Goal: Use online tool/utility: Use online tool/utility

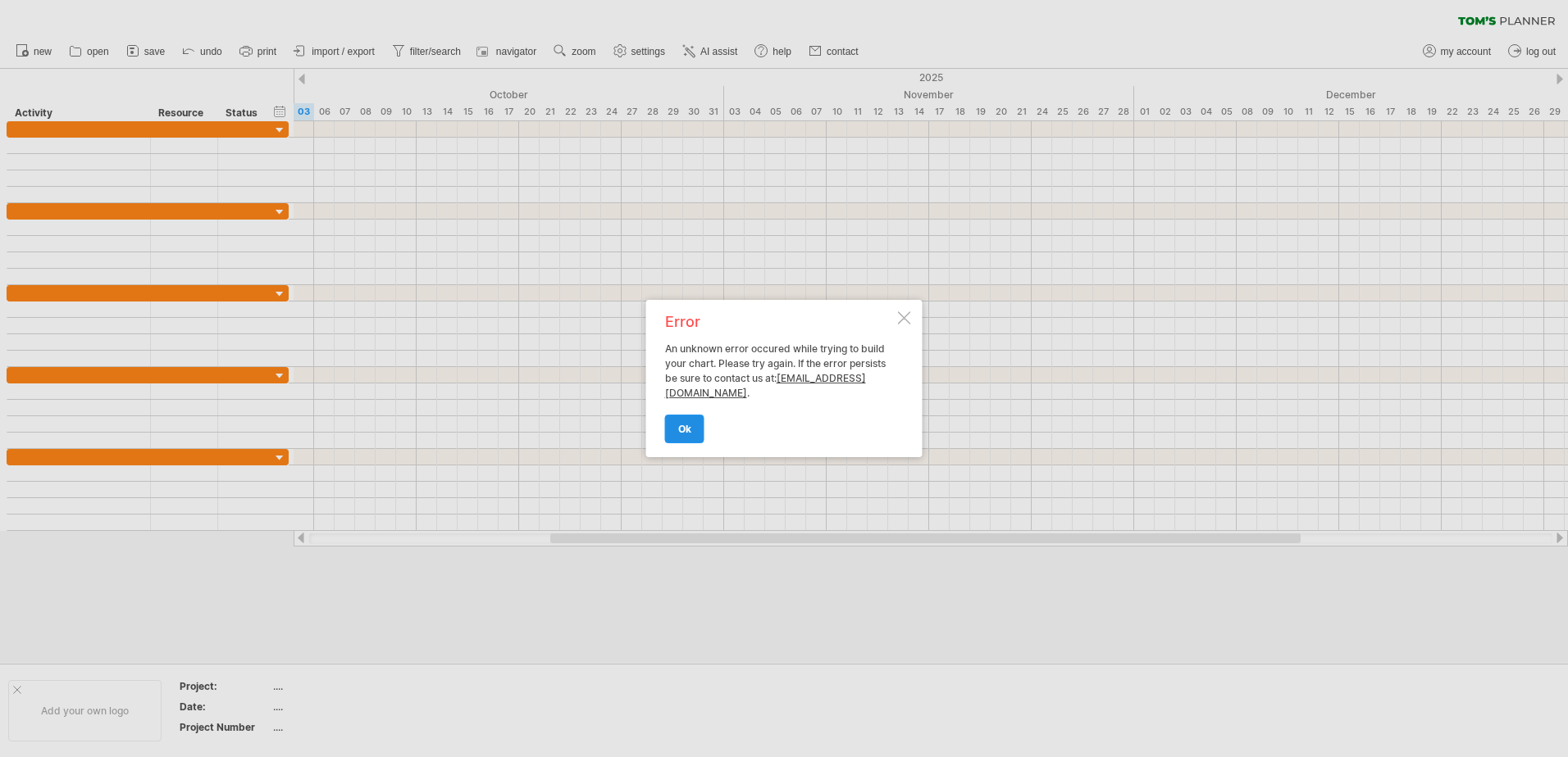
click at [686, 437] on link "ok" at bounding box center [684, 430] width 39 height 29
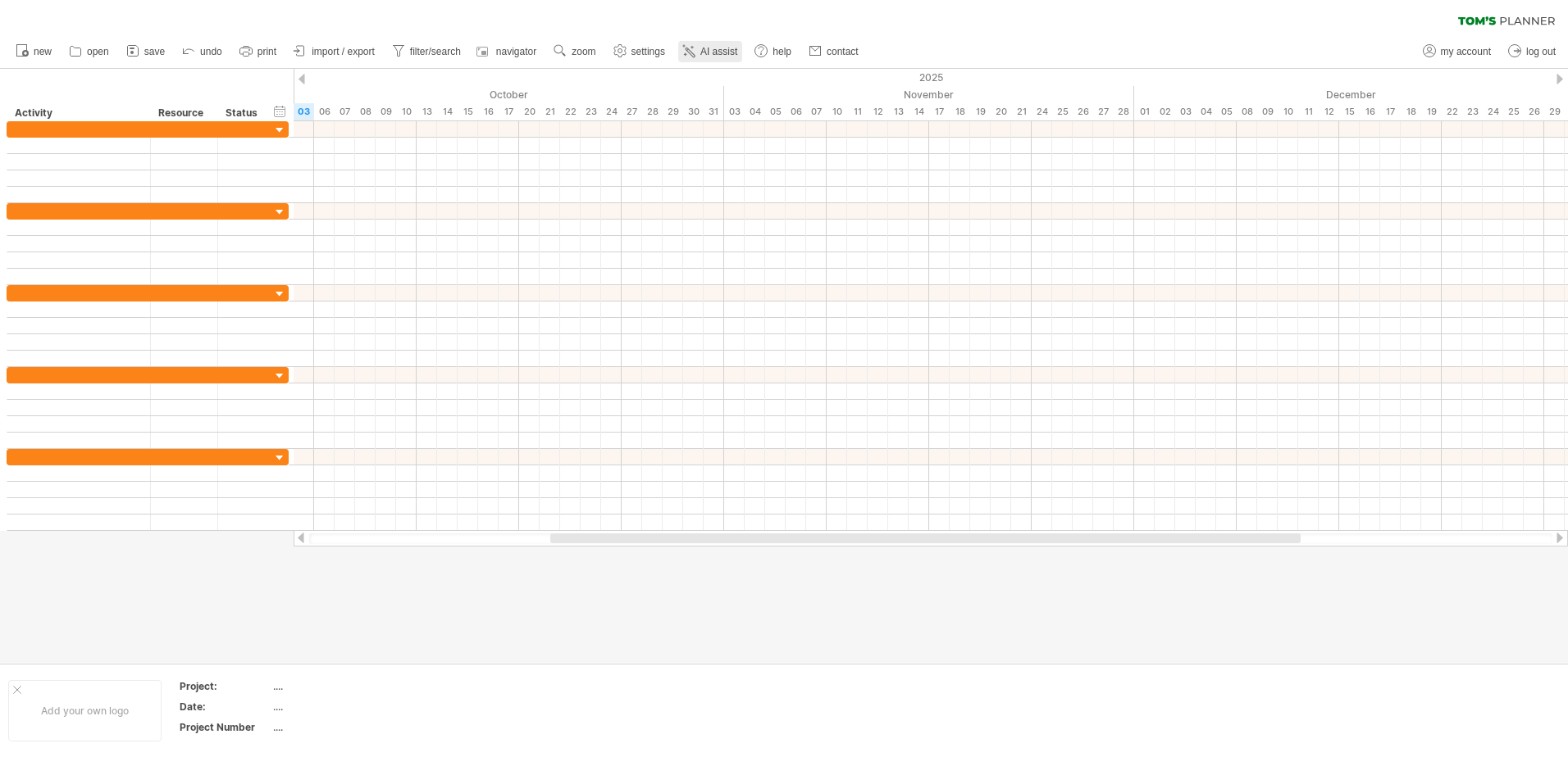
click at [728, 62] on link "AI assist" at bounding box center [709, 52] width 64 height 22
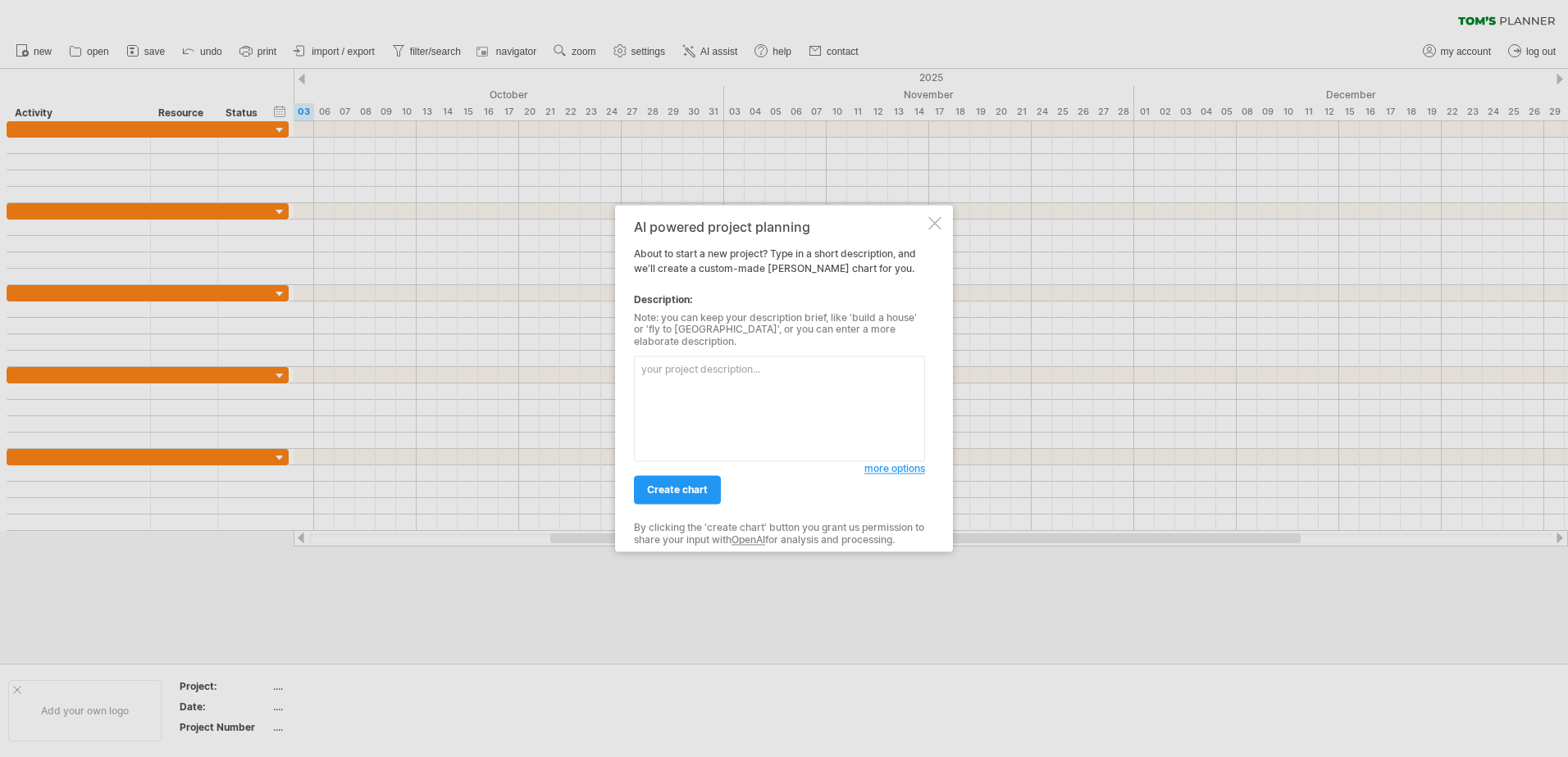
click at [703, 404] on textarea at bounding box center [779, 409] width 291 height 106
click at [879, 364] on textarea "i am a cinema called Penguin Pictures Cinemacan umake me a [PERSON_NAME] chart" at bounding box center [779, 409] width 291 height 106
click at [883, 364] on textarea "i am a cinema called Penguin Pictures Cinemacan umake me a [PERSON_NAME] chart" at bounding box center [779, 409] width 291 height 106
click at [887, 364] on textarea "i am a cinema called Penguin Pictures Cinemacan umake me a [PERSON_NAME] chart" at bounding box center [779, 409] width 291 height 106
click at [888, 377] on textarea "i am a cinema called Penguin Pictures Cinemacan umake me a [PERSON_NAME] chart" at bounding box center [779, 409] width 291 height 106
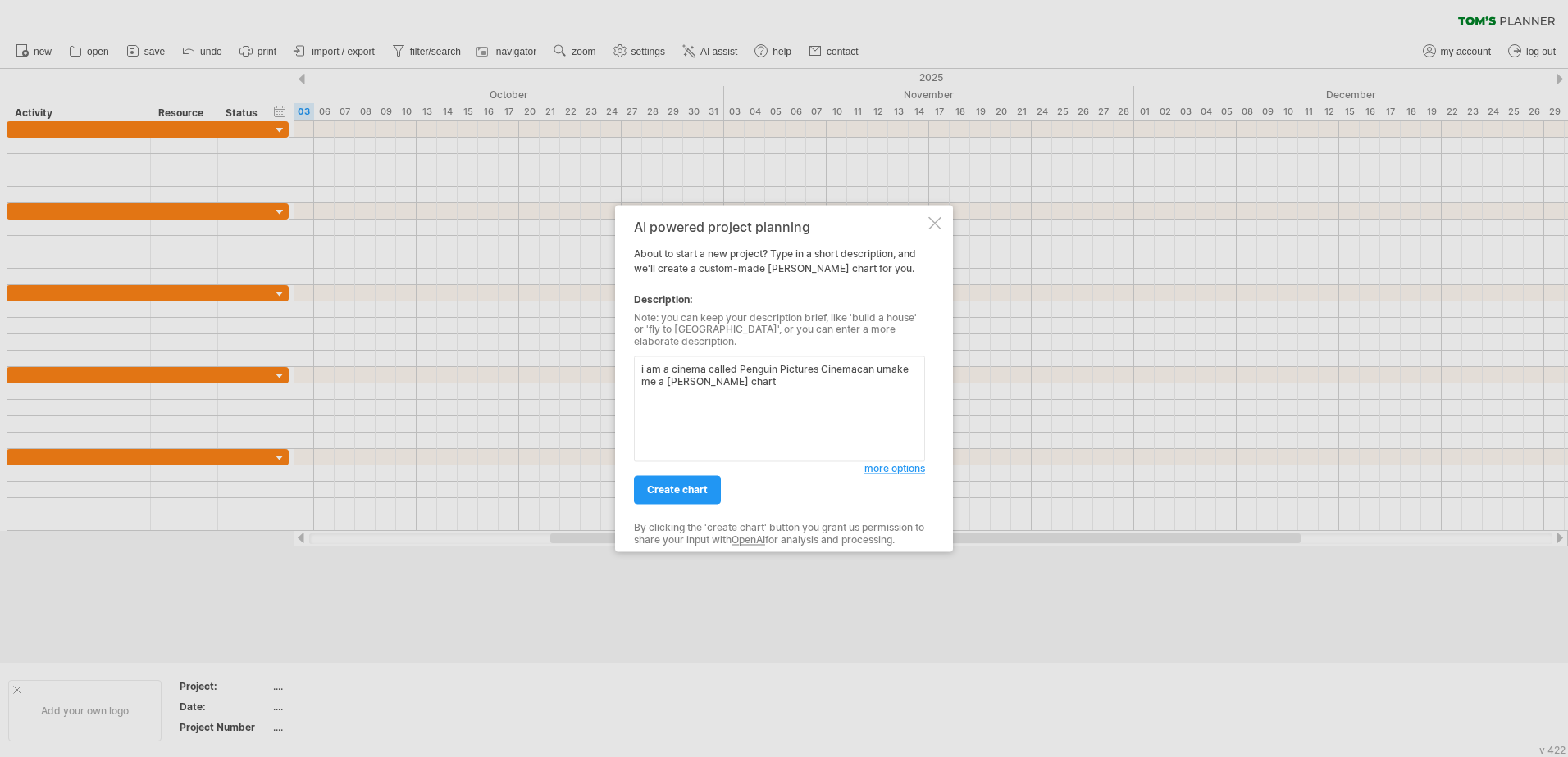
click at [883, 364] on textarea "i am a cinema called Penguin Pictures Cinemacan umake me a [PERSON_NAME] chart" at bounding box center [779, 409] width 291 height 106
type textarea "i am a cinema called Penguin Pictures Cinemacan u make me a [PERSON_NAME] chart"
click at [688, 492] on link "create chart" at bounding box center [677, 490] width 87 height 29
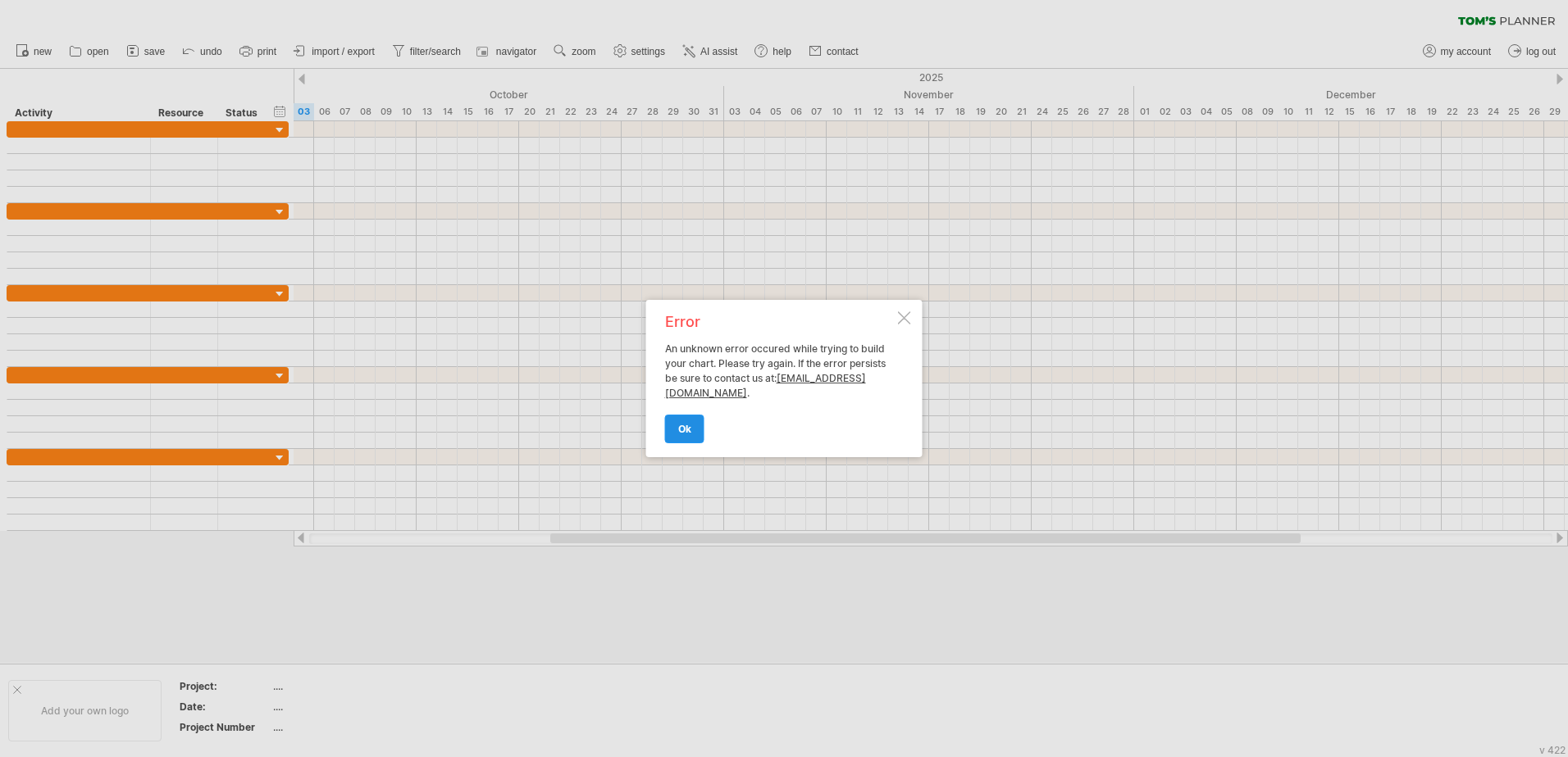
click at [689, 433] on span "ok" at bounding box center [684, 430] width 13 height 13
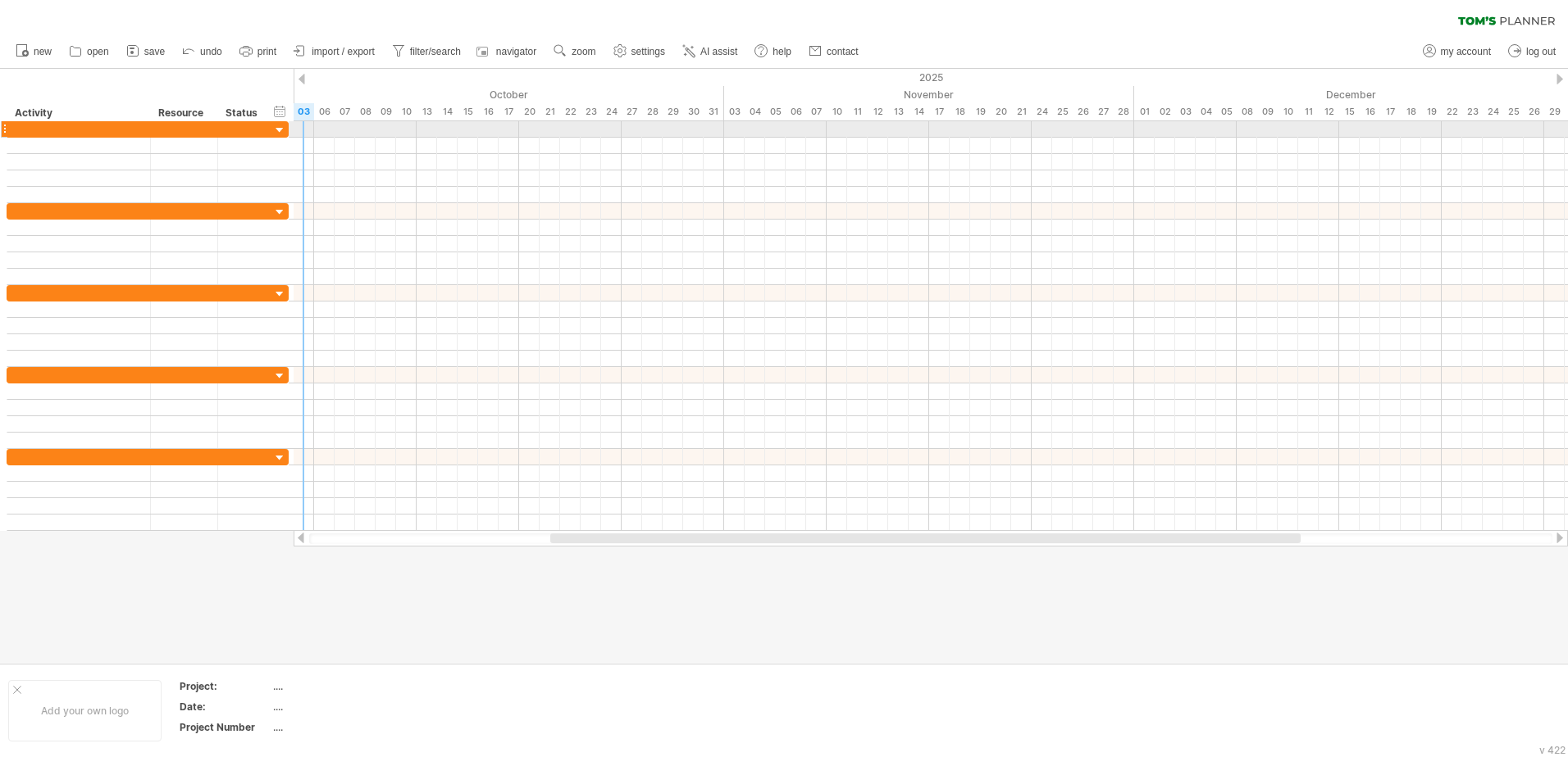
click at [280, 133] on div at bounding box center [280, 130] width 15 height 15
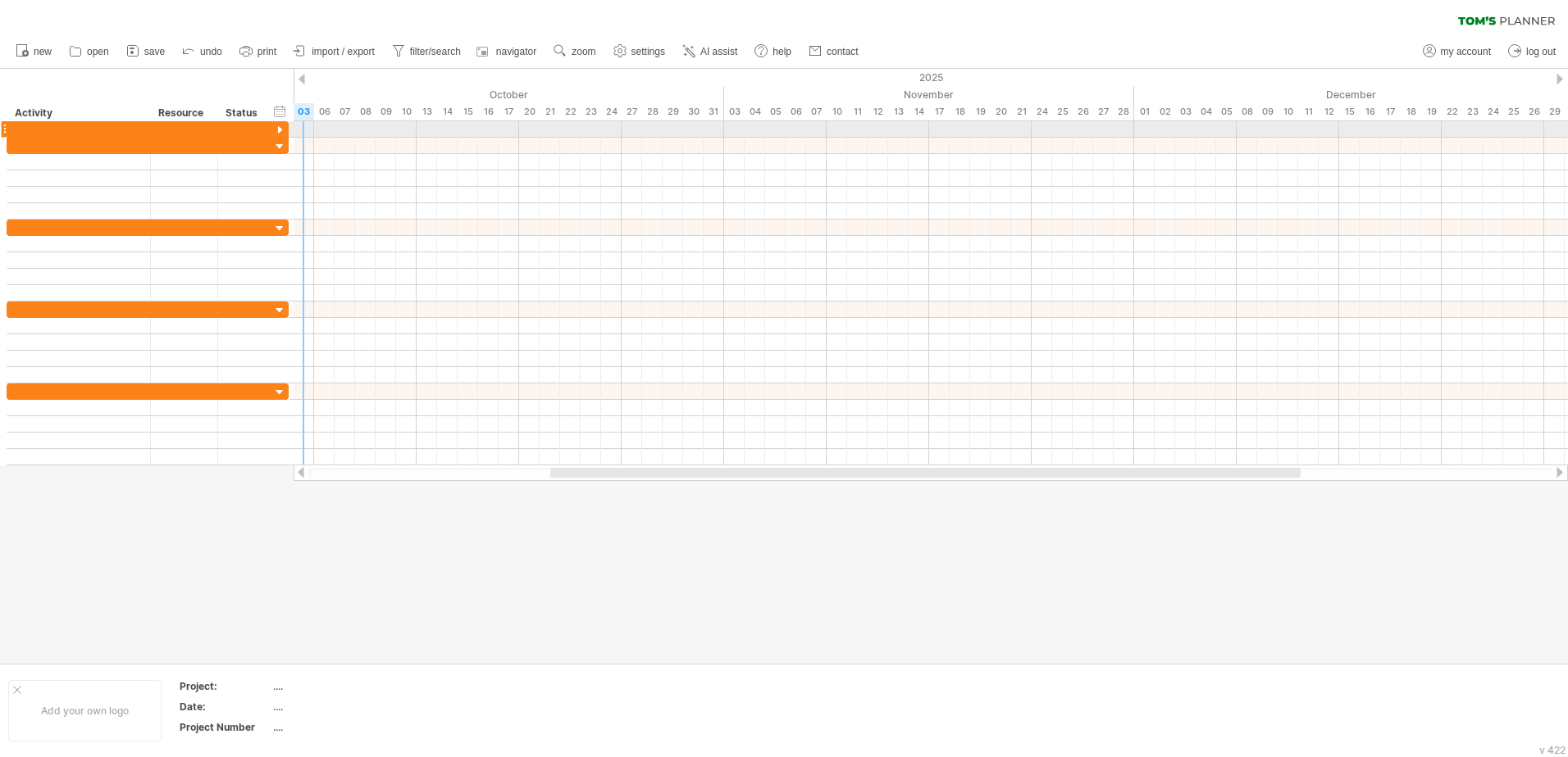
click at [282, 133] on div at bounding box center [280, 130] width 15 height 15
